Goal: Task Accomplishment & Management: Manage account settings

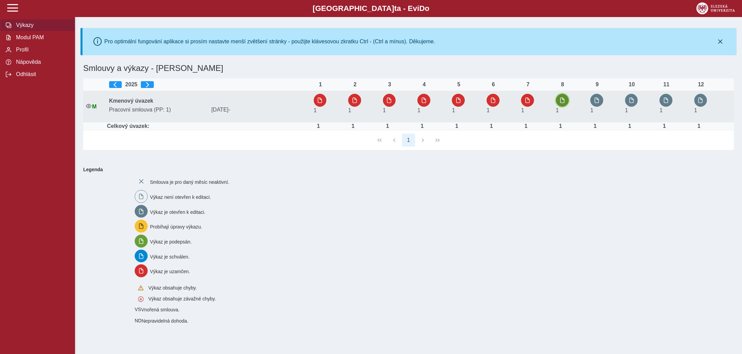
click at [565, 101] on span "button" at bounding box center [562, 100] width 5 height 5
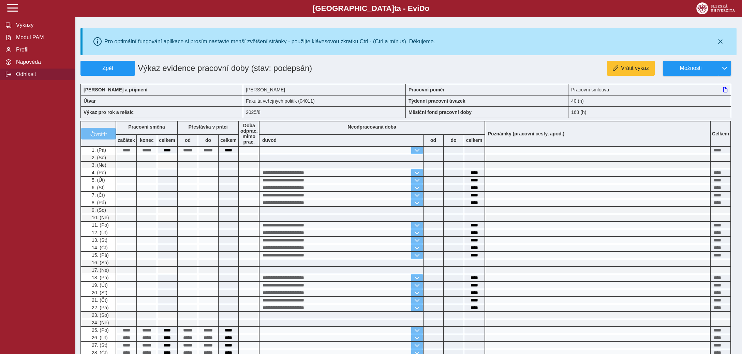
click at [20, 77] on span "Odhlásit" at bounding box center [41, 74] width 55 height 6
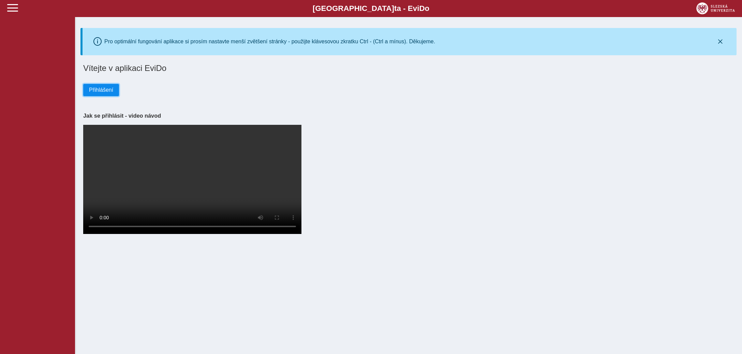
click at [106, 89] on span "Přihlášení" at bounding box center [101, 90] width 24 height 6
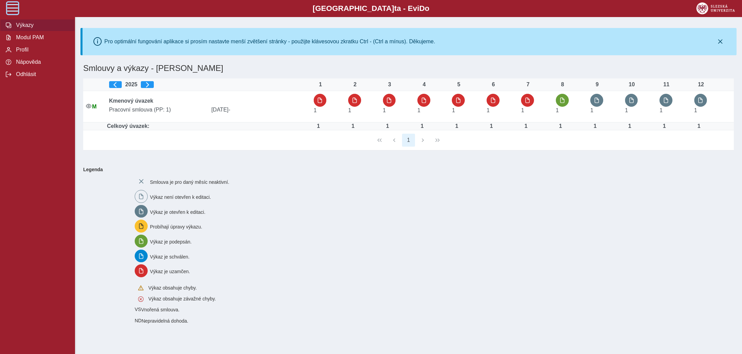
click at [11, 8] on span at bounding box center [12, 7] width 11 height 11
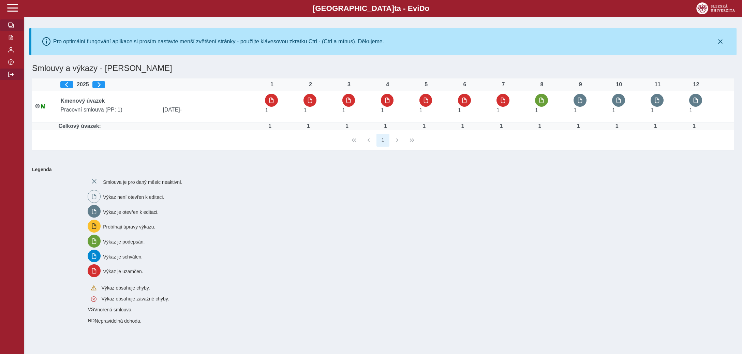
click at [12, 77] on span "button" at bounding box center [10, 74] width 5 height 5
